Goal: Information Seeking & Learning: Find specific fact

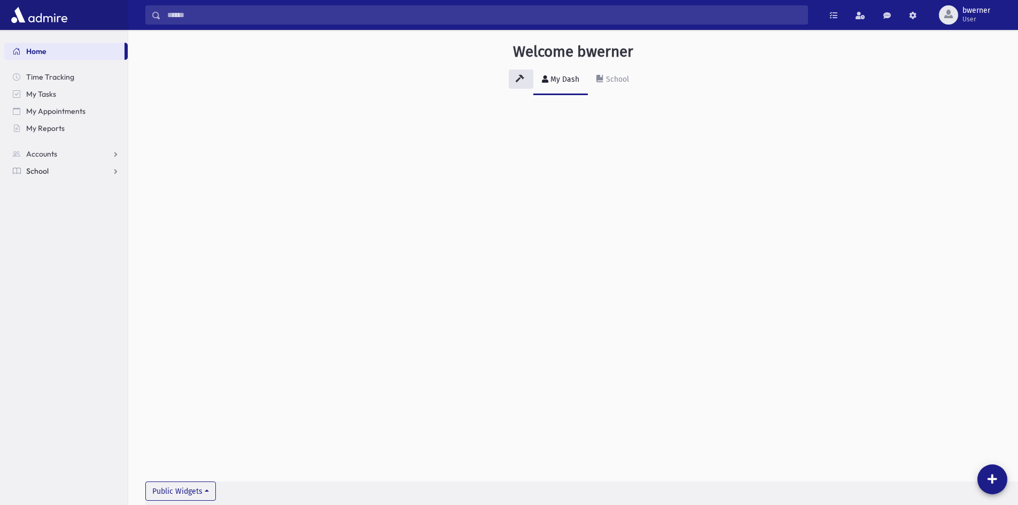
click at [35, 176] on link "School" at bounding box center [65, 170] width 123 height 17
click at [41, 191] on span "Students" at bounding box center [46, 188] width 29 height 10
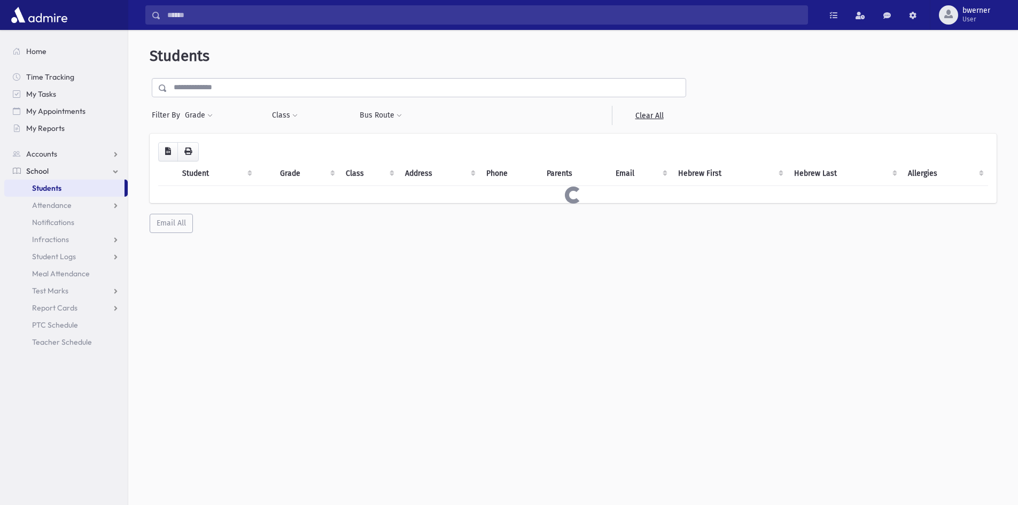
click at [236, 92] on input "text" at bounding box center [426, 87] width 518 height 19
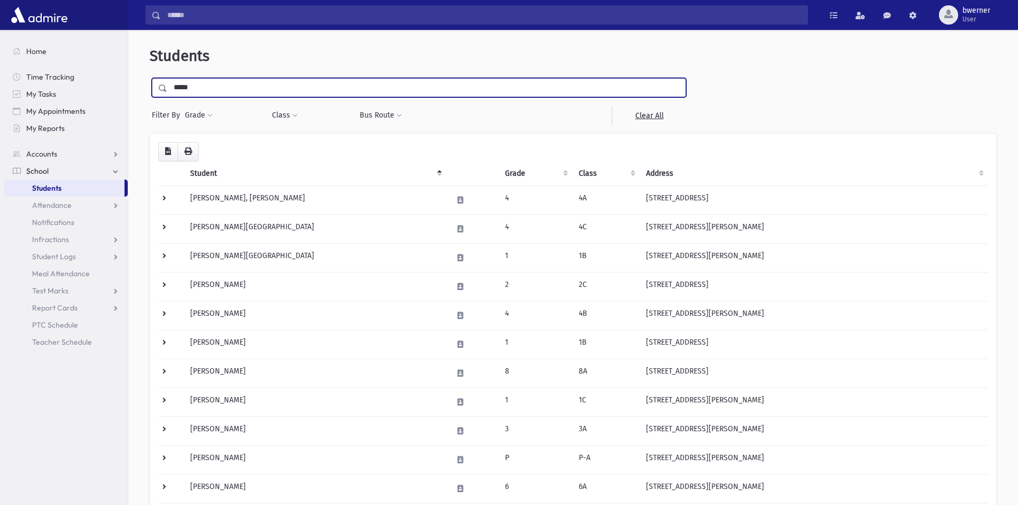
type input "*****"
click at [150, 78] on input "submit" at bounding box center [165, 85] width 30 height 14
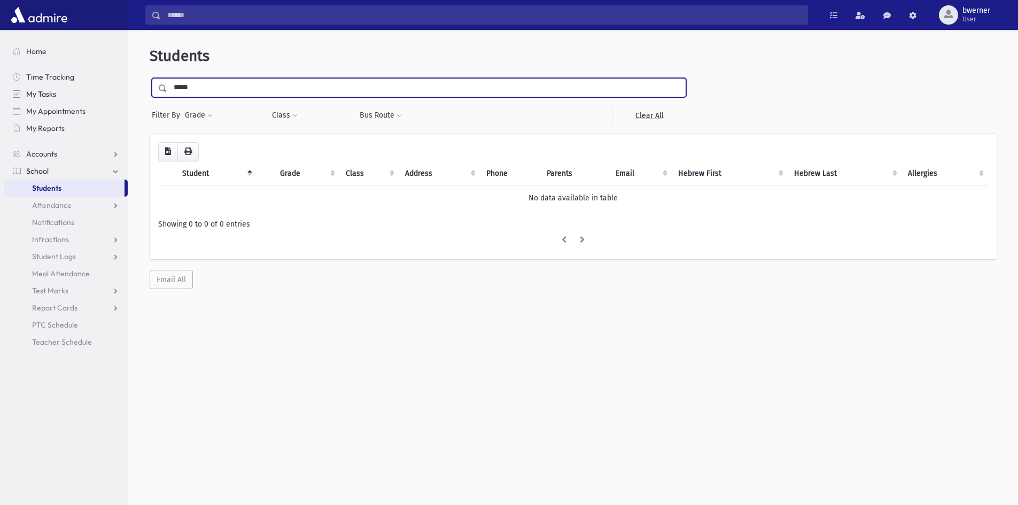
drag, startPoint x: 145, startPoint y: 96, endPoint x: 26, endPoint y: 111, distance: 120.1
click at [48, 102] on div "Search Results All Accounts" at bounding box center [509, 266] width 1018 height 533
type input "*****"
click at [150, 78] on input "submit" at bounding box center [165, 85] width 30 height 14
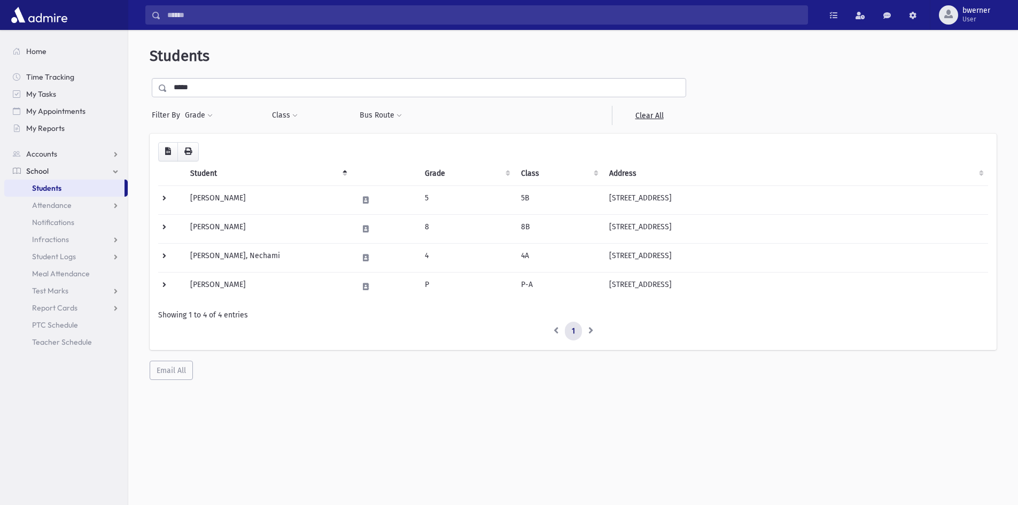
drag, startPoint x: 450, startPoint y: 341, endPoint x: 130, endPoint y: 53, distance: 430.5
click at [121, 56] on div "Search Results All Accounts" at bounding box center [509, 266] width 1018 height 533
click at [483, 344] on div "Loading... Student Grade Class Address Phone Parents Email Hebrew First Hebrew …" at bounding box center [573, 242] width 847 height 217
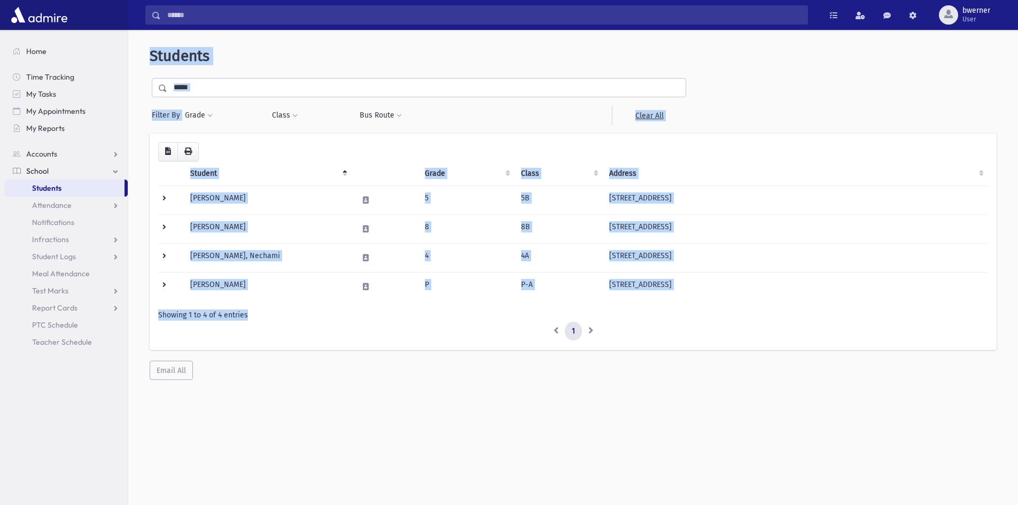
drag, startPoint x: 507, startPoint y: 328, endPoint x: 150, endPoint y: 43, distance: 456.6
click at [150, 43] on div "Students ***** Filter By Grade * * * * * * * * * Filter Class *** *** *" at bounding box center [573, 213] width 881 height 359
click at [254, 62] on header "Students" at bounding box center [573, 56] width 847 height 18
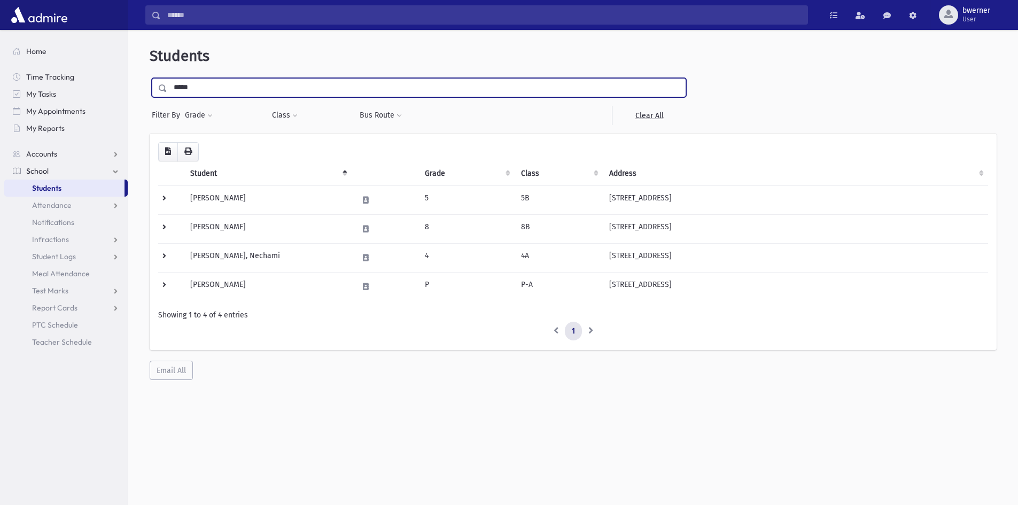
drag, startPoint x: 210, startPoint y: 89, endPoint x: 149, endPoint y: 89, distance: 60.9
click at [149, 89] on div "Students ***** Filter By Grade * * * * * * * * * Filter Class *** *** *" at bounding box center [573, 213] width 881 height 359
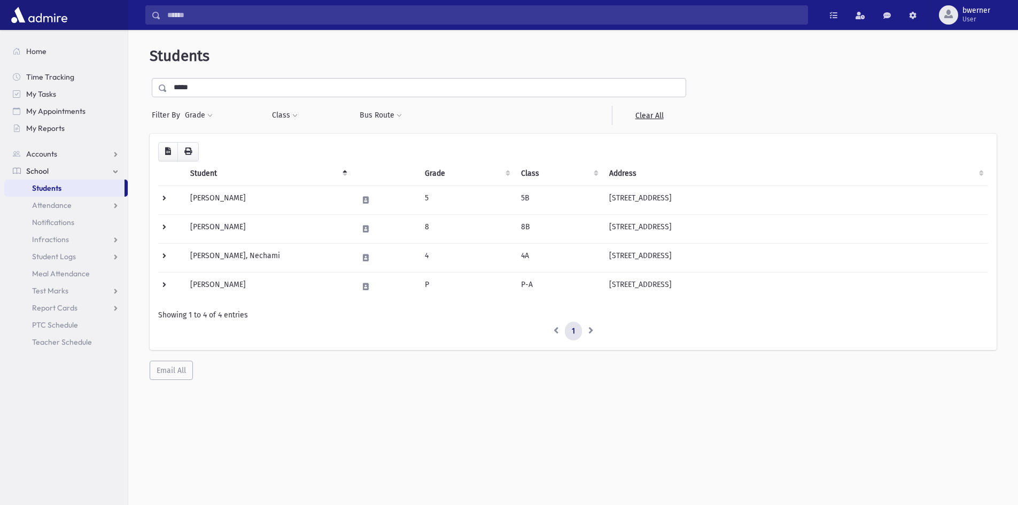
click at [474, 353] on div "Loading... Student Grade Class Address Phone Parents Email Hebrew First Hebrew …" at bounding box center [573, 257] width 847 height 247
click at [553, 291] on td "P-A" at bounding box center [559, 286] width 88 height 29
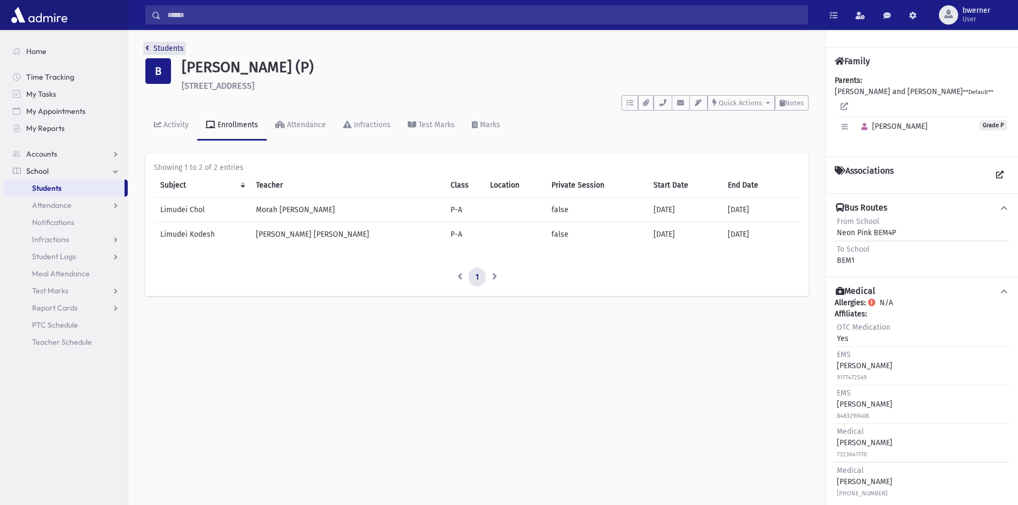
click at [153, 48] on link "Students" at bounding box center [164, 48] width 38 height 9
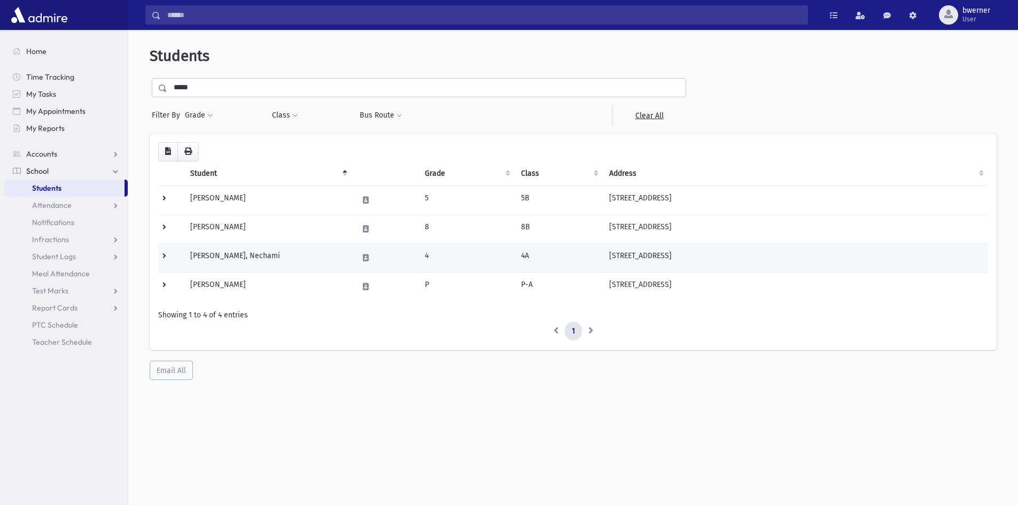
click at [506, 256] on td "4" at bounding box center [466, 257] width 96 height 29
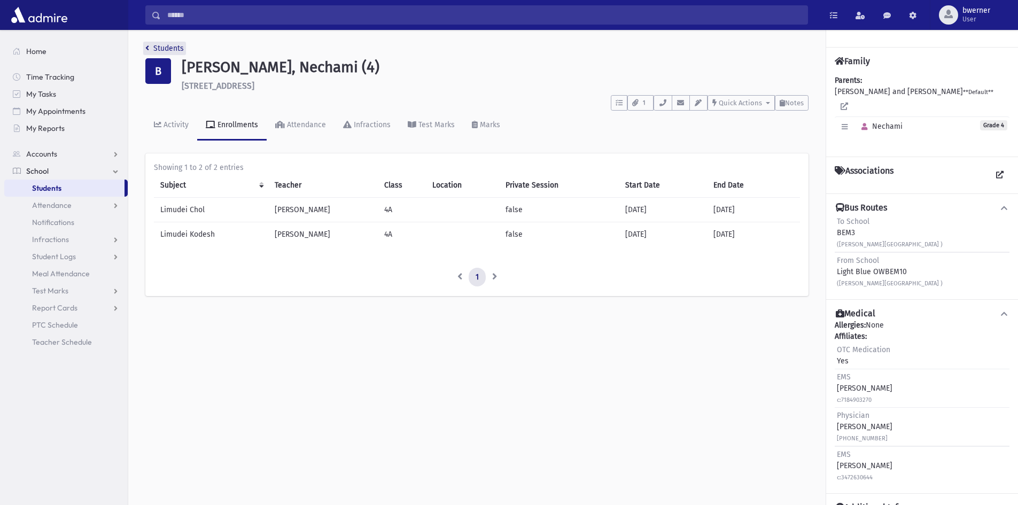
click at [161, 48] on link "Students" at bounding box center [164, 48] width 38 height 9
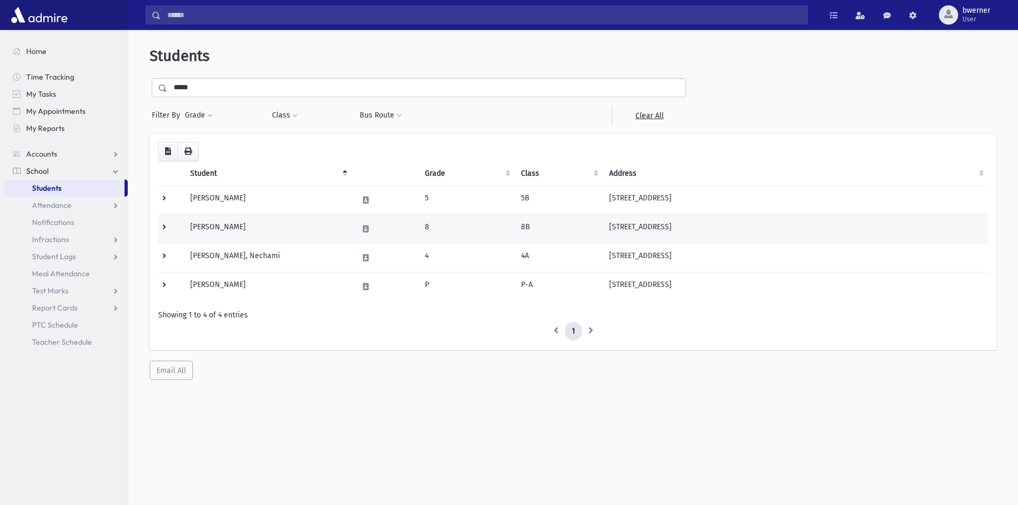
click at [554, 225] on td "8B" at bounding box center [559, 228] width 88 height 29
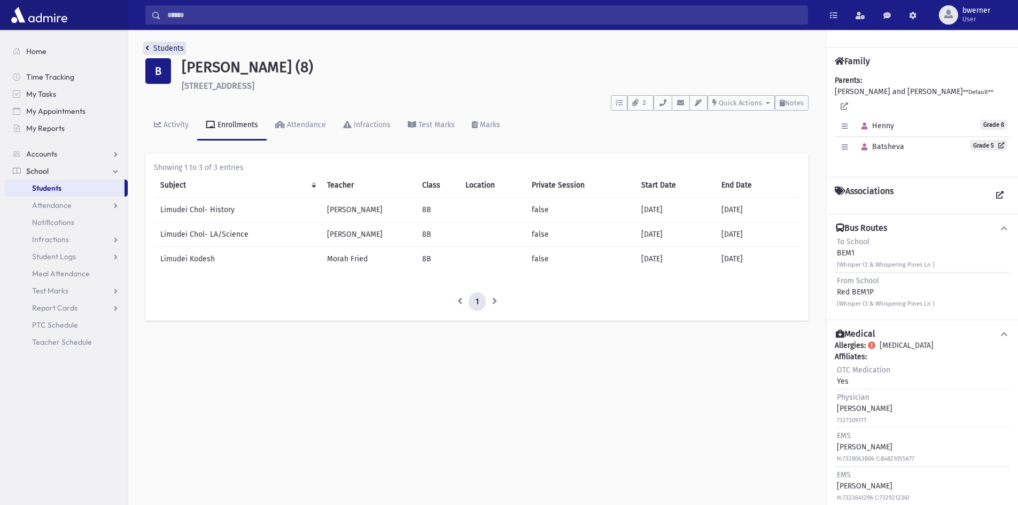
drag, startPoint x: 174, startPoint y: 47, endPoint x: 167, endPoint y: 47, distance: 6.9
click at [173, 48] on link "Students" at bounding box center [164, 48] width 38 height 9
